Goal: Find specific page/section: Find specific page/section

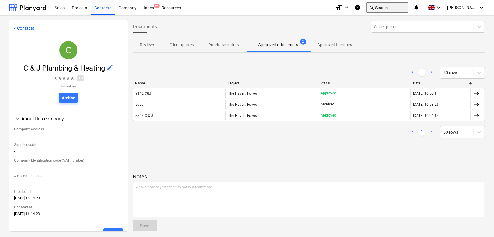
click at [394, 8] on button "search Search" at bounding box center [388, 7] width 42 height 10
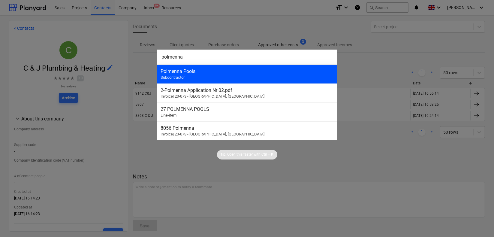
type input "polmenna"
click at [189, 71] on div "Polmenna Pools" at bounding box center [247, 71] width 173 height 6
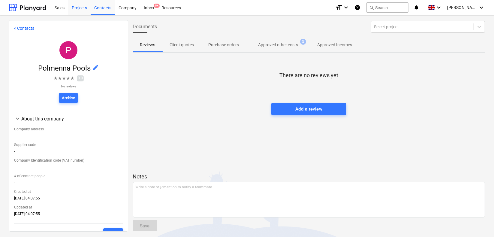
click at [75, 7] on div "Projects" at bounding box center [79, 7] width 23 height 15
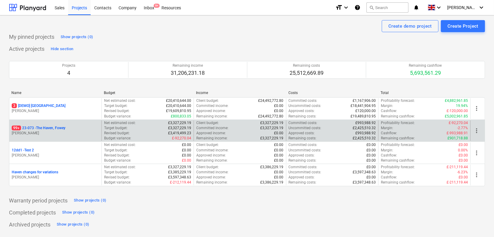
click at [51, 126] on p "99+ 23-073 - [GEOGRAPHIC_DATA], [GEOGRAPHIC_DATA]" at bounding box center [39, 128] width 54 height 5
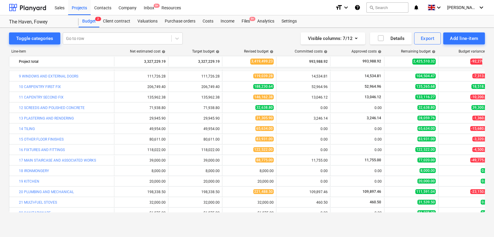
scroll to position [183, 0]
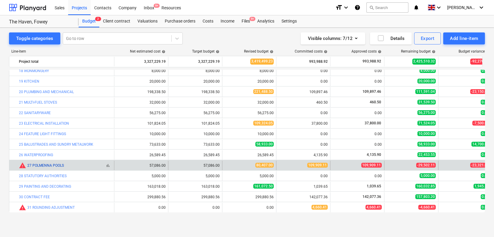
click at [39, 164] on link "27 POLMENNA POOLS" at bounding box center [45, 165] width 37 height 4
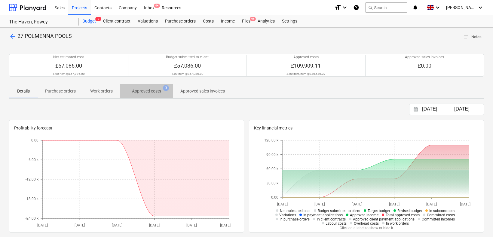
click at [150, 90] on p "Approved costs" at bounding box center [146, 91] width 29 height 6
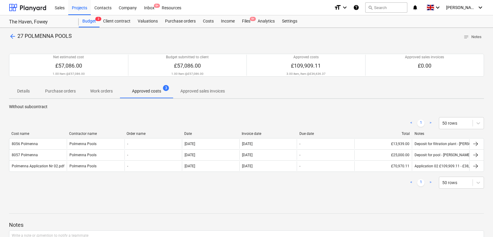
click at [429, 182] on link ">" at bounding box center [429, 182] width 7 height 7
click at [430, 183] on link ">" at bounding box center [429, 182] width 7 height 7
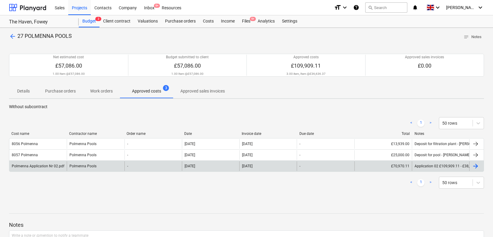
click at [75, 166] on div "Polmenna Pools" at bounding box center [95, 166] width 57 height 10
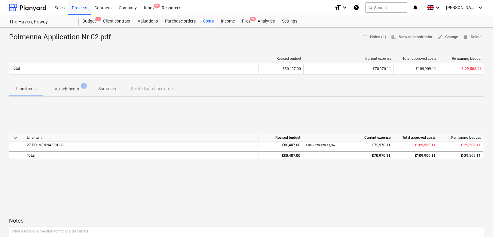
click at [74, 87] on p "Attachments" at bounding box center [67, 89] width 24 height 6
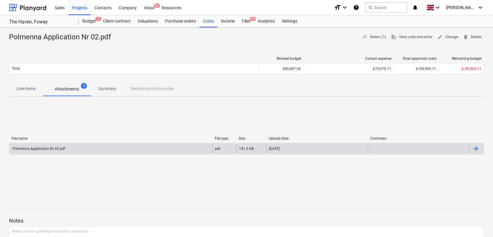
click at [56, 148] on div "Polmenna Application Nr 02.pdf" at bounding box center [38, 149] width 53 height 4
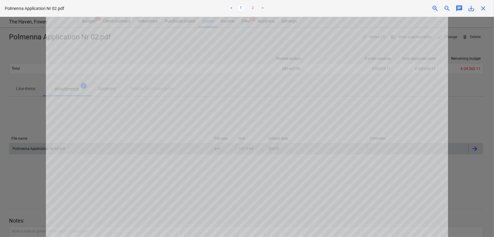
click at [264, 7] on link ">" at bounding box center [262, 8] width 7 height 7
click at [483, 8] on span "close" at bounding box center [483, 8] width 7 height 7
